Goal: Transaction & Acquisition: Purchase product/service

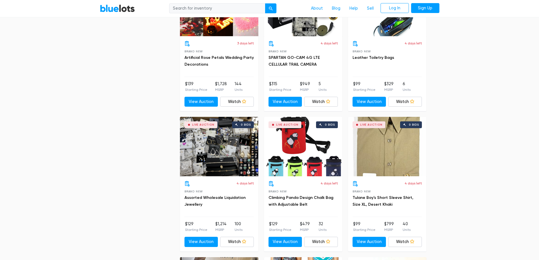
scroll to position [1481, 0]
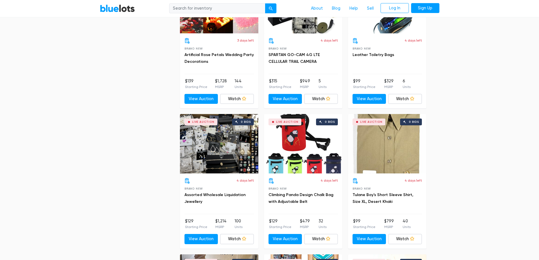
drag, startPoint x: 542, startPoint y: 14, endPoint x: 512, endPoint y: 150, distance: 140.0
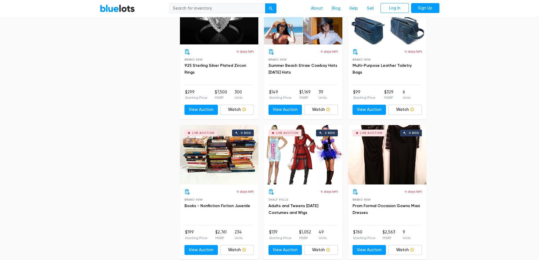
scroll to position [2378, 0]
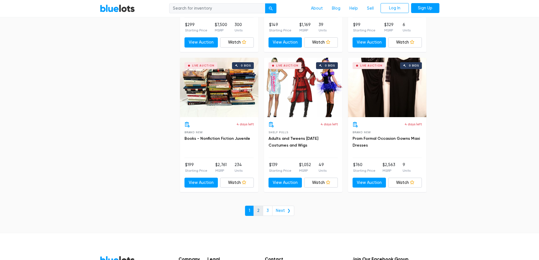
click at [261, 210] on link "2" at bounding box center [258, 211] width 10 height 10
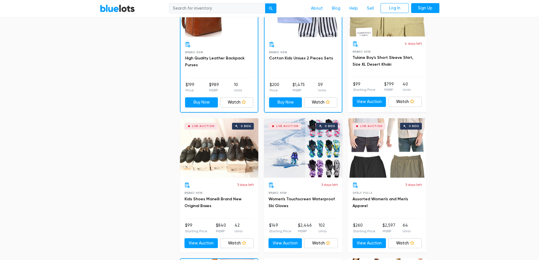
scroll to position [224, 0]
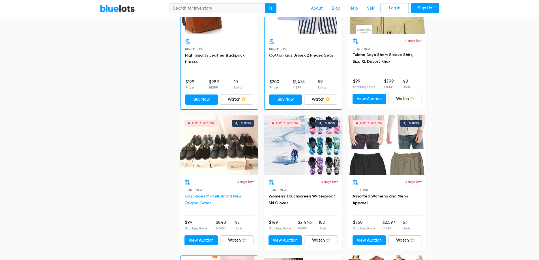
click at [204, 195] on link "Kids Shoes Manelli Brand New Original Boxes" at bounding box center [212, 200] width 57 height 12
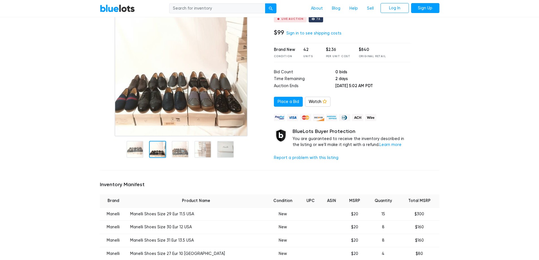
scroll to position [57, 0]
click at [174, 102] on img at bounding box center [181, 65] width 133 height 141
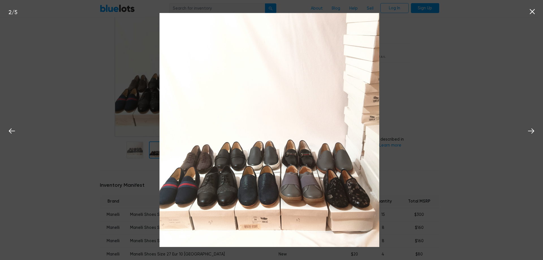
click at [136, 213] on div "2 / 5" at bounding box center [271, 130] width 543 height 260
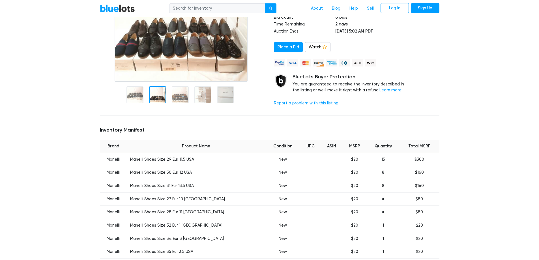
scroll to position [114, 0]
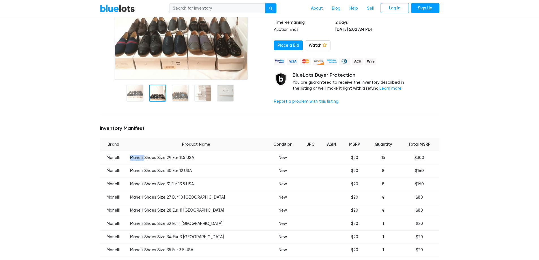
drag, startPoint x: 132, startPoint y: 155, endPoint x: 150, endPoint y: 159, distance: 17.8
click at [150, 159] on td "Manelli Shoes Size 29 Eur 11.5 USA" at bounding box center [196, 157] width 139 height 13
copy td "Manelli"
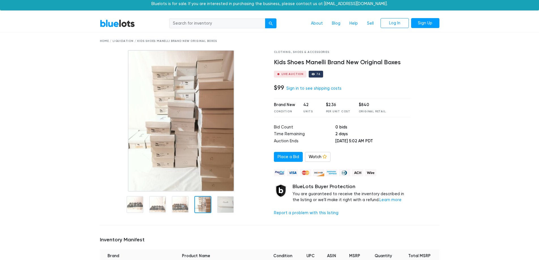
scroll to position [0, 0]
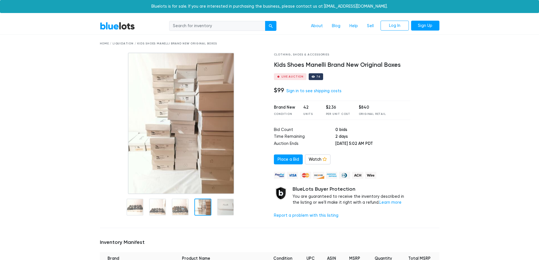
click at [155, 144] on img at bounding box center [181, 123] width 106 height 141
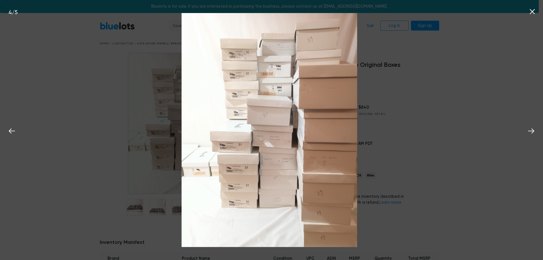
click at [235, 91] on img at bounding box center [269, 130] width 175 height 234
click at [431, 171] on div "4 / 5" at bounding box center [271, 130] width 543 height 260
